Goal: Task Accomplishment & Management: Manage account settings

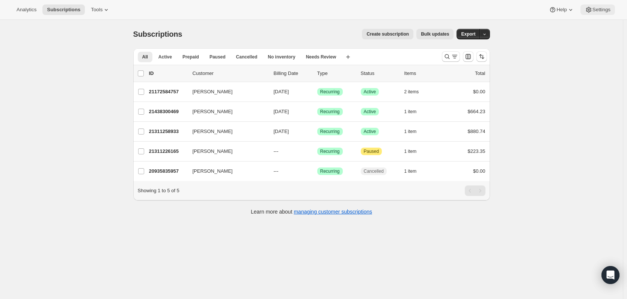
click at [587, 9] on icon at bounding box center [589, 10] width 8 height 8
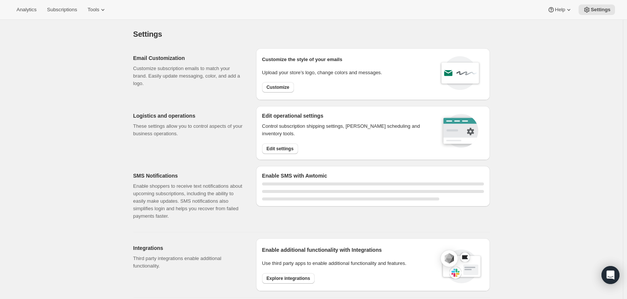
select select "22:00"
select select "09:00"
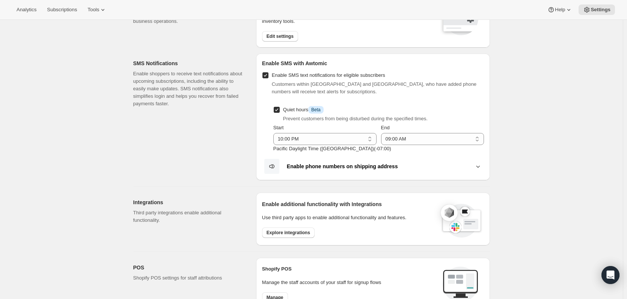
scroll to position [150, 0]
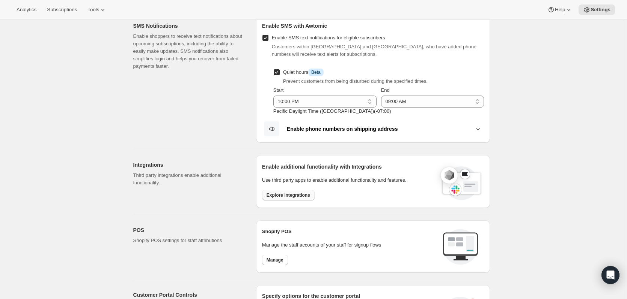
click at [274, 193] on span "Explore integrations" at bounding box center [288, 196] width 44 height 6
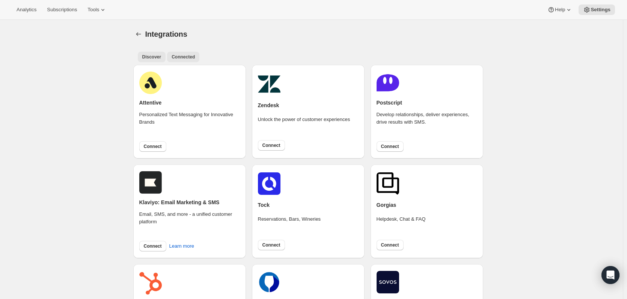
click at [187, 54] on span "Connected" at bounding box center [183, 57] width 23 height 6
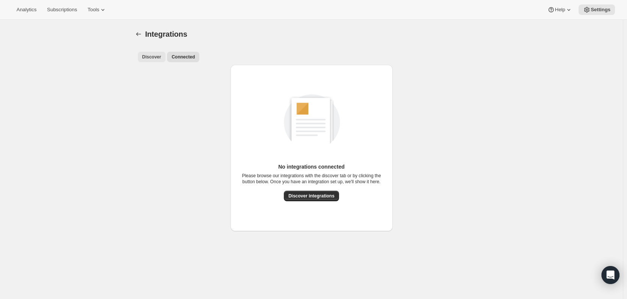
click at [150, 57] on span "Discover" at bounding box center [151, 57] width 19 height 6
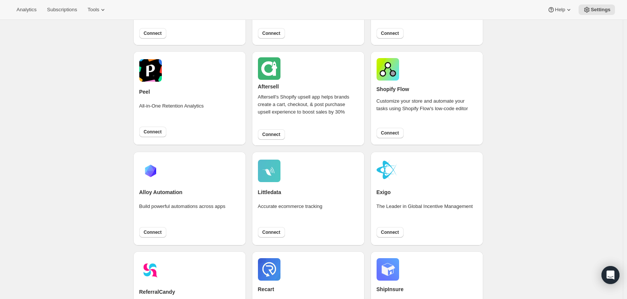
scroll to position [450, 0]
